Goal: Information Seeking & Learning: Find specific fact

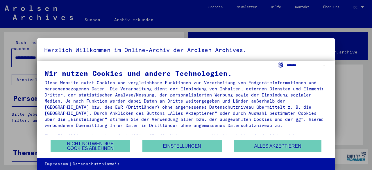
click at [294, 64] on select "**********" at bounding box center [306, 65] width 41 height 8
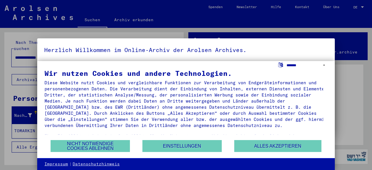
select select "*****"
click at [286, 61] on select "**********" at bounding box center [306, 65] width 41 height 8
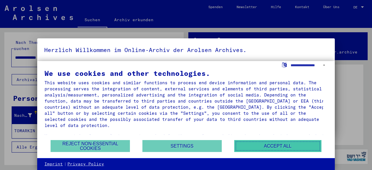
click at [250, 147] on button "Accept all" at bounding box center [277, 146] width 87 height 12
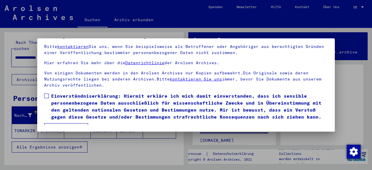
scroll to position [48, 0]
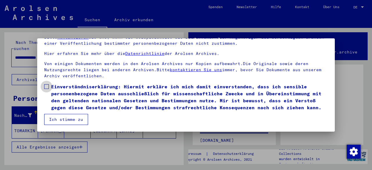
click at [49, 83] on label "Einverständniserklärung: Hiermit erkläre ich mich damit einverstanden, dass ich…" at bounding box center [185, 97] width 283 height 28
click at [65, 118] on button "Ich stimme zu" at bounding box center [66, 119] width 44 height 11
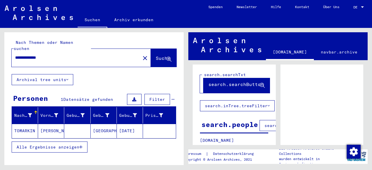
click at [128, 94] on button at bounding box center [134, 99] width 15 height 11
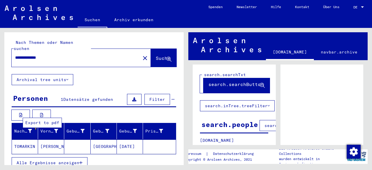
click at [39, 109] on button at bounding box center [41, 114] width 19 height 11
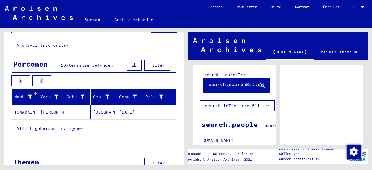
scroll to position [45, 0]
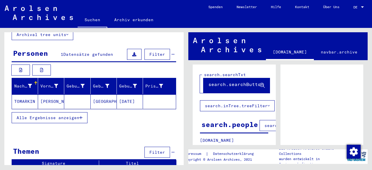
click at [68, 115] on span "Alle Ergebnisse anzeigen" at bounding box center [48, 117] width 63 height 5
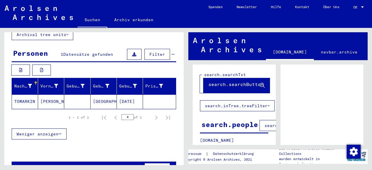
click at [127, 94] on mat-cell "[DATE]" at bounding box center [130, 101] width 26 height 14
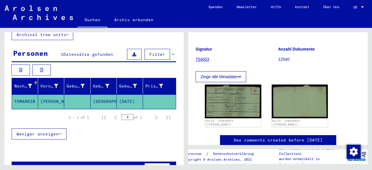
scroll to position [46, 0]
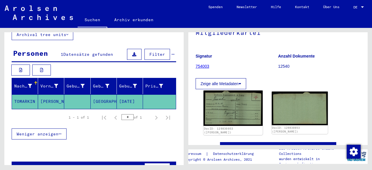
click at [236, 110] on img at bounding box center [232, 108] width 59 height 35
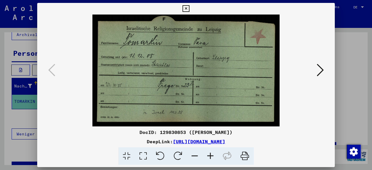
click at [225, 143] on link "[URL][DOMAIN_NAME]" at bounding box center [199, 142] width 52 height 6
click at [225, 142] on link "[URL][DOMAIN_NAME]" at bounding box center [199, 142] width 52 height 6
click at [141, 132] on div "DocID: 129830853 ([PERSON_NAME])" at bounding box center [185, 132] width 297 height 7
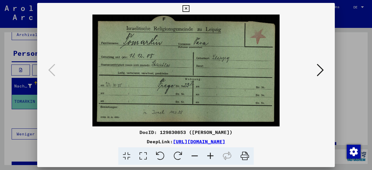
copy div "DocID: 129830853 ([PERSON_NAME])"
click at [225, 140] on link "[URL][DOMAIN_NAME]" at bounding box center [199, 142] width 52 height 6
click at [320, 66] on icon at bounding box center [320, 70] width 7 height 14
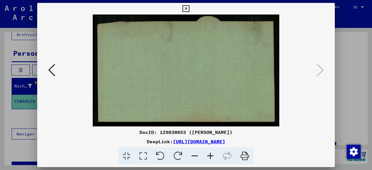
click at [196, 133] on div "DocID: 129830853 ([PERSON_NAME])" at bounding box center [185, 132] width 297 height 7
